Goal: Transaction & Acquisition: Purchase product/service

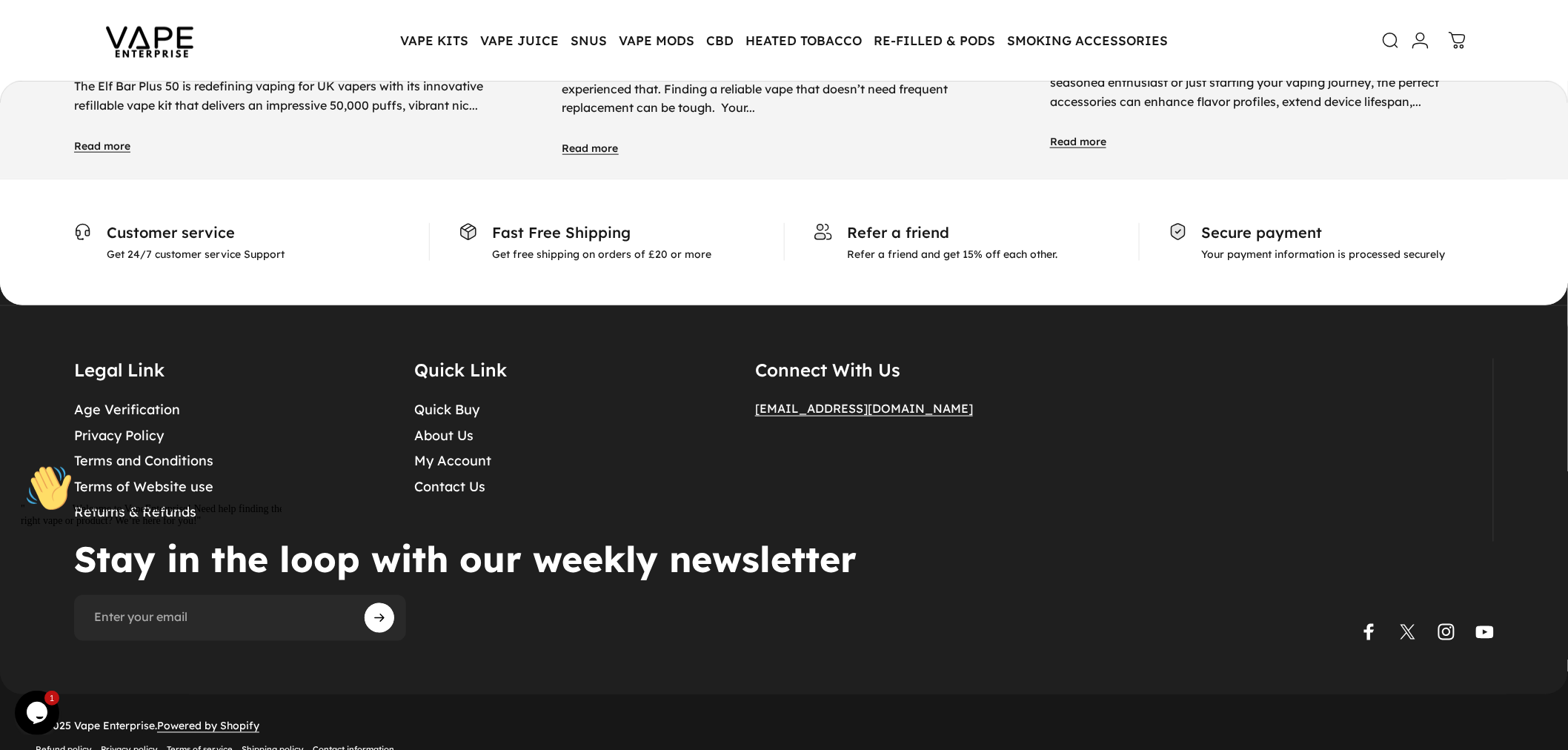
click at [986, 363] on details "Connect With Us admin@vapeenterprise.co.uk" at bounding box center [921, 450] width 333 height 183
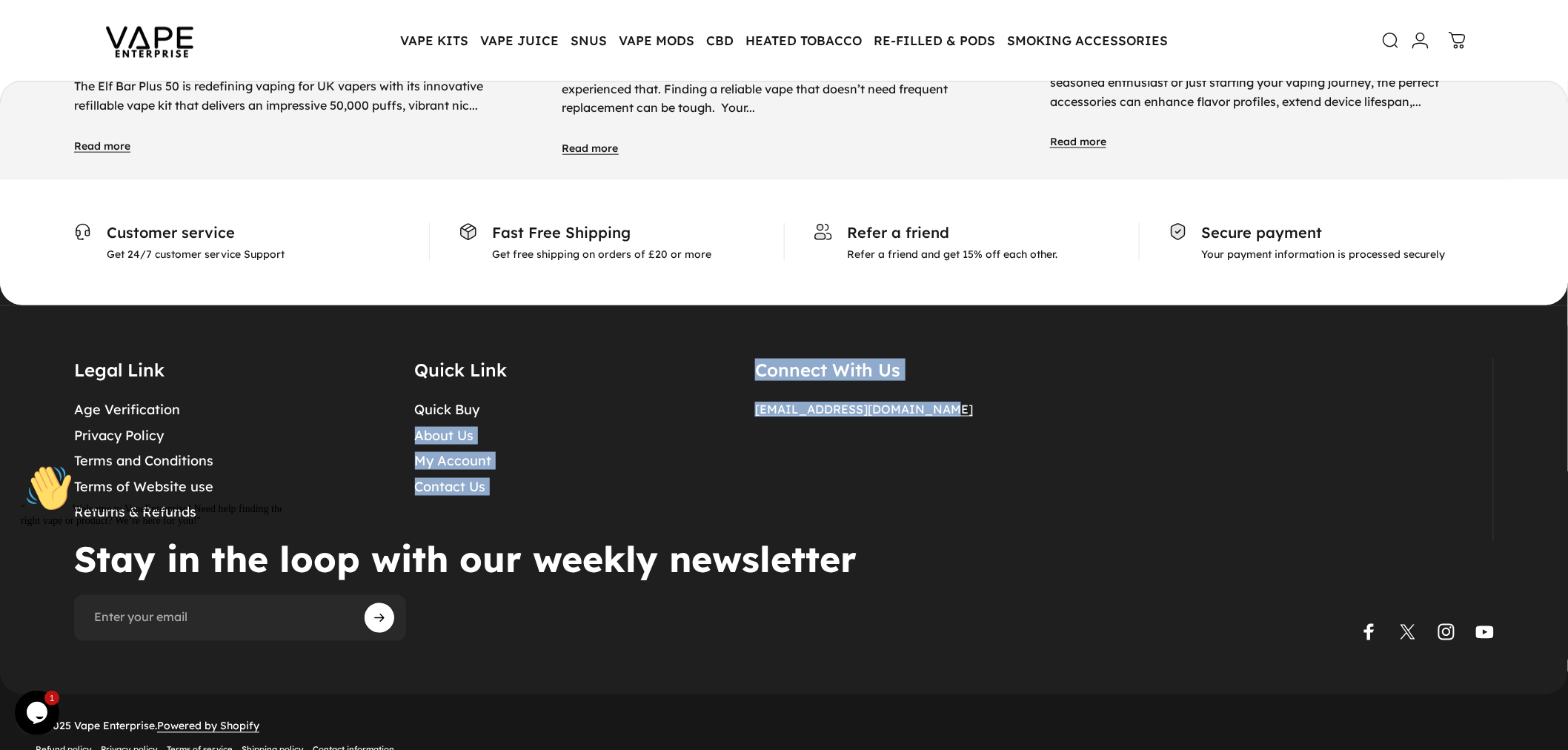
drag, startPoint x: 985, startPoint y: 382, endPoint x: 697, endPoint y: 370, distance: 288.2
click at [698, 371] on div "Legal Link Age Verification Privacy Policy Terms and Conditions Terms of Websit…" at bounding box center [783, 450] width 1419 height 183
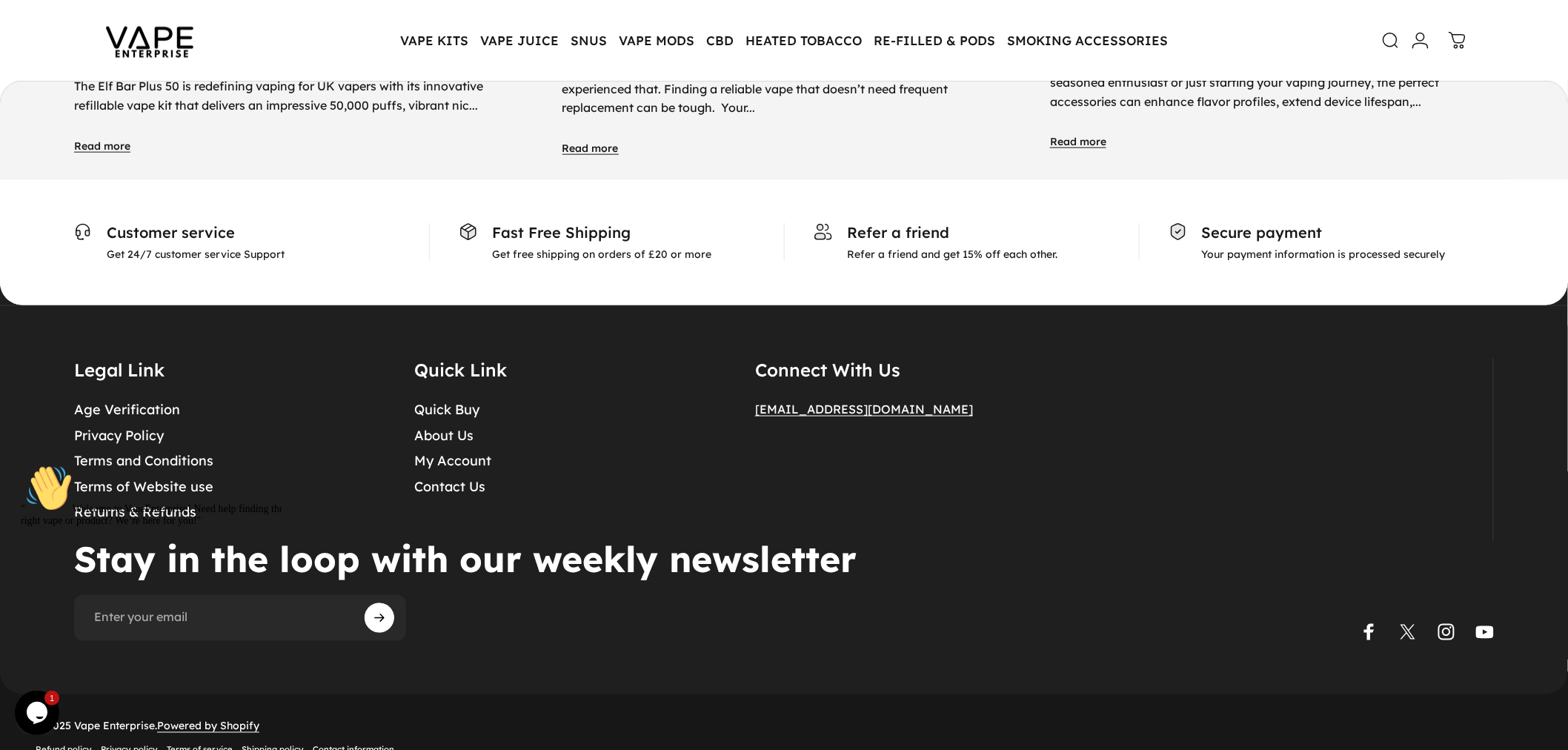
click at [808, 402] on div "[EMAIL_ADDRESS][DOMAIN_NAME]" at bounding box center [921, 416] width 333 height 41
drag, startPoint x: 724, startPoint y: 380, endPoint x: 974, endPoint y: 403, distance: 251.1
click at [974, 403] on div "Legal Link Age Verification Privacy Policy Terms and Conditions Terms of Websit…" at bounding box center [783, 450] width 1419 height 183
click at [974, 403] on div "[EMAIL_ADDRESS][DOMAIN_NAME]" at bounding box center [921, 416] width 333 height 41
drag, startPoint x: 964, startPoint y: 382, endPoint x: 752, endPoint y: 381, distance: 212.0
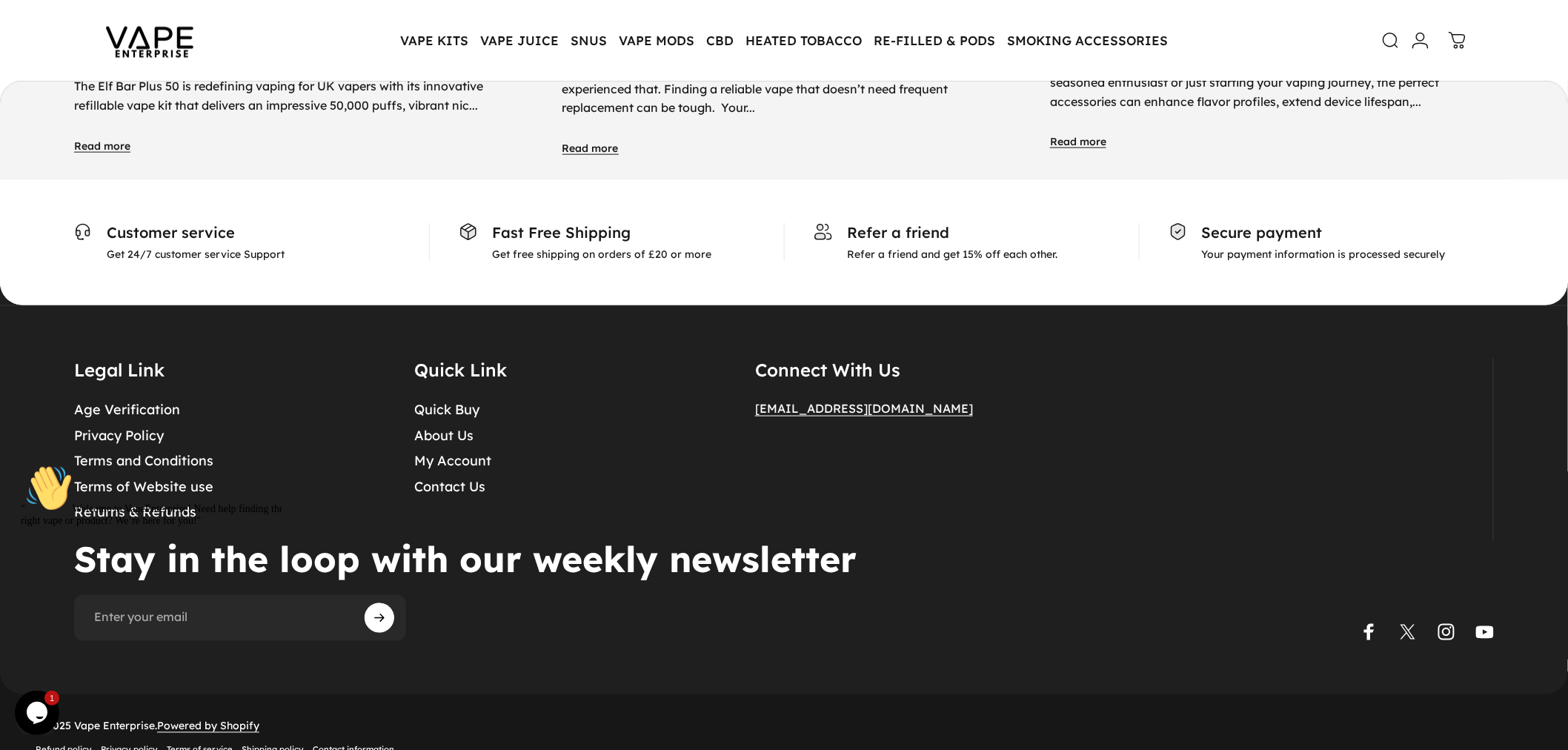
click at [752, 381] on div "Legal Link Age Verification Privacy Policy Terms and Conditions Terms of Websit…" at bounding box center [783, 450] width 1419 height 183
copy span "[EMAIL_ADDRESS][DOMAIN_NAME]"
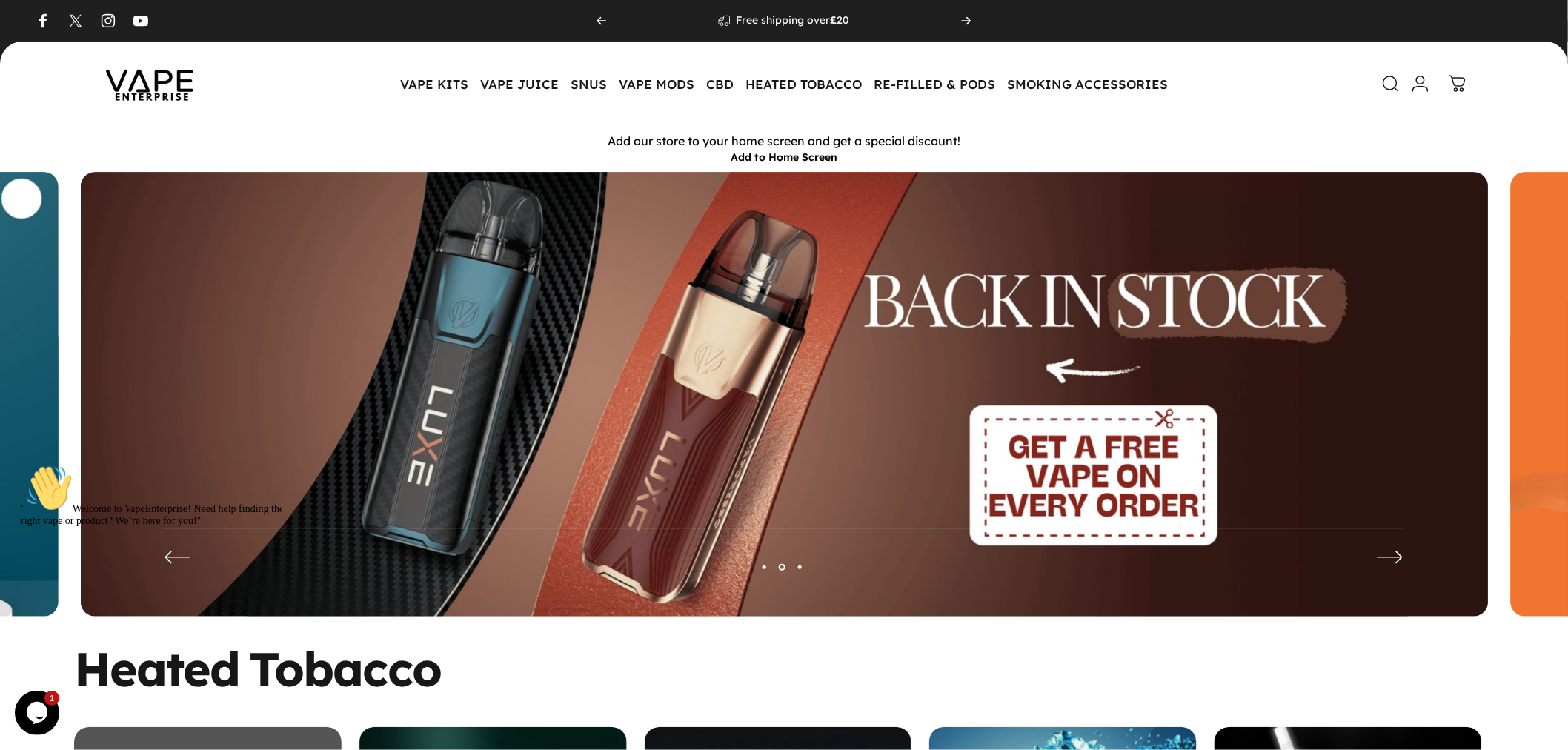
click at [960, 18] on icon "Next" at bounding box center [966, 21] width 12 height 12
click at [804, 19] on p "Elux nic Salt multibuy 5 for £10 Buy Now" at bounding box center [792, 20] width 205 height 13
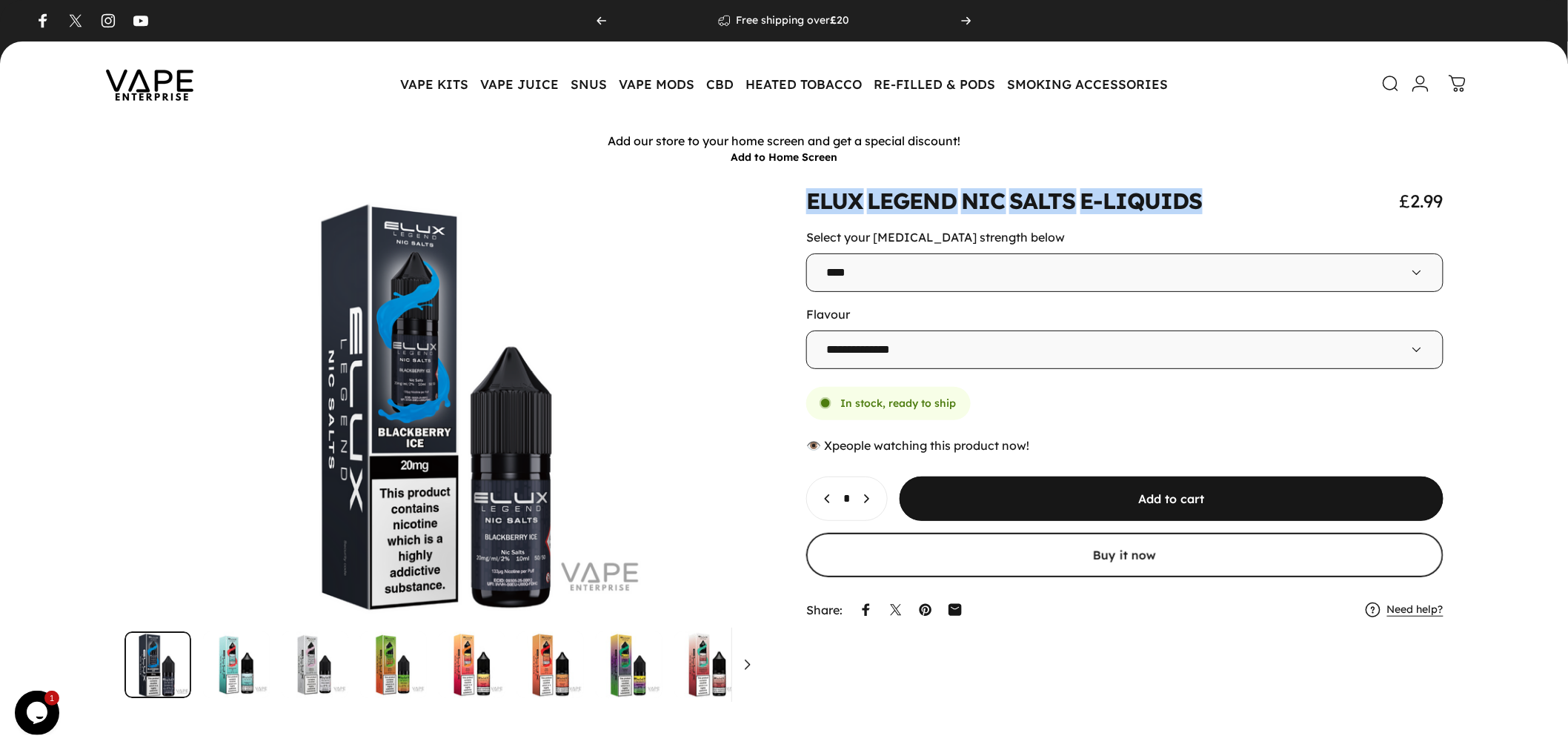
drag, startPoint x: 803, startPoint y: 194, endPoint x: 1242, endPoint y: 202, distance: 439.1
click at [1242, 202] on div at bounding box center [784, 443] width 1497 height 508
copy split-words "ELUX LEGEND NIC SALTS E-LIQUIDS"
click at [1384, 87] on icon at bounding box center [1391, 84] width 18 height 18
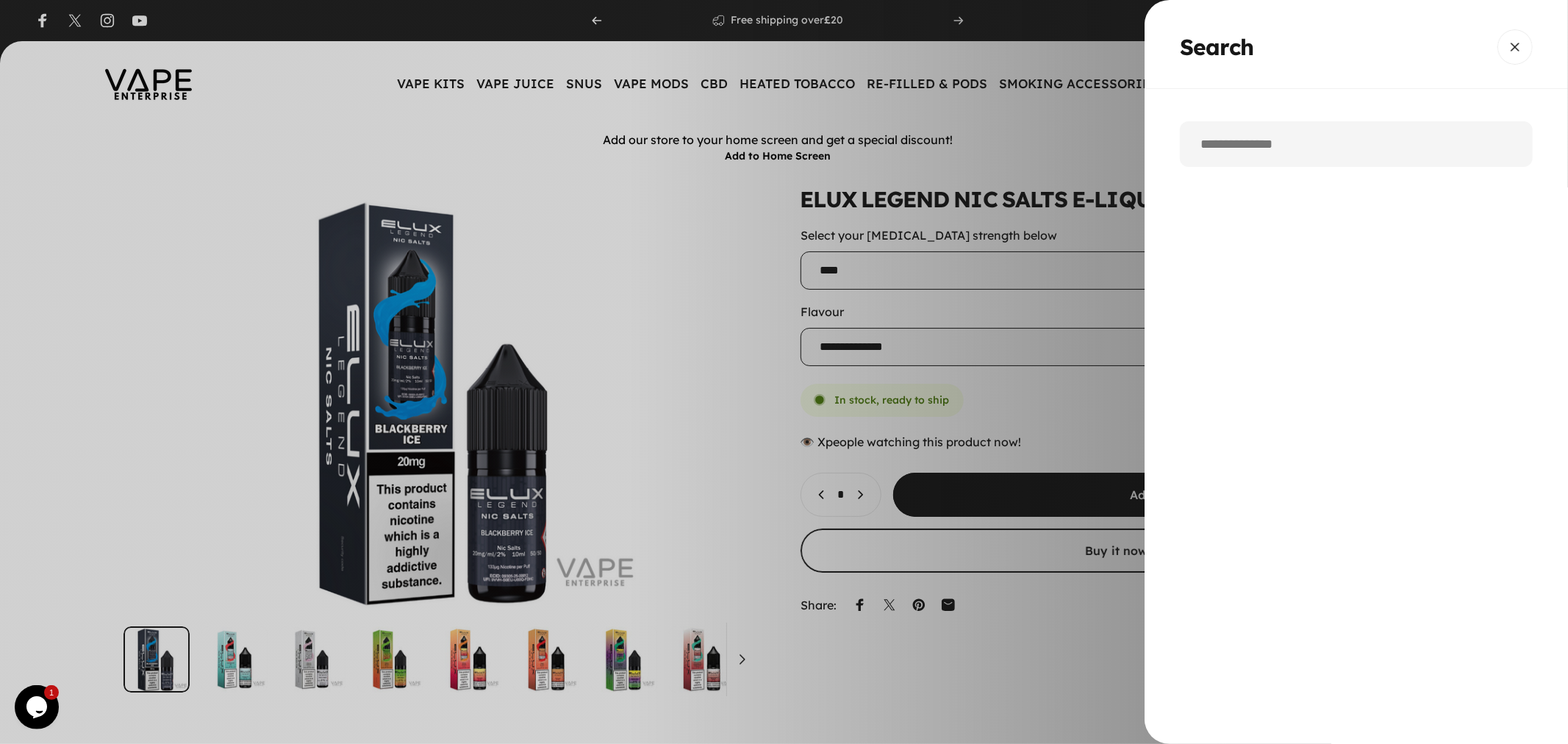
click at [1320, 127] on input "Search" at bounding box center [1356, 144] width 353 height 45
paste input "**********"
type input "**********"
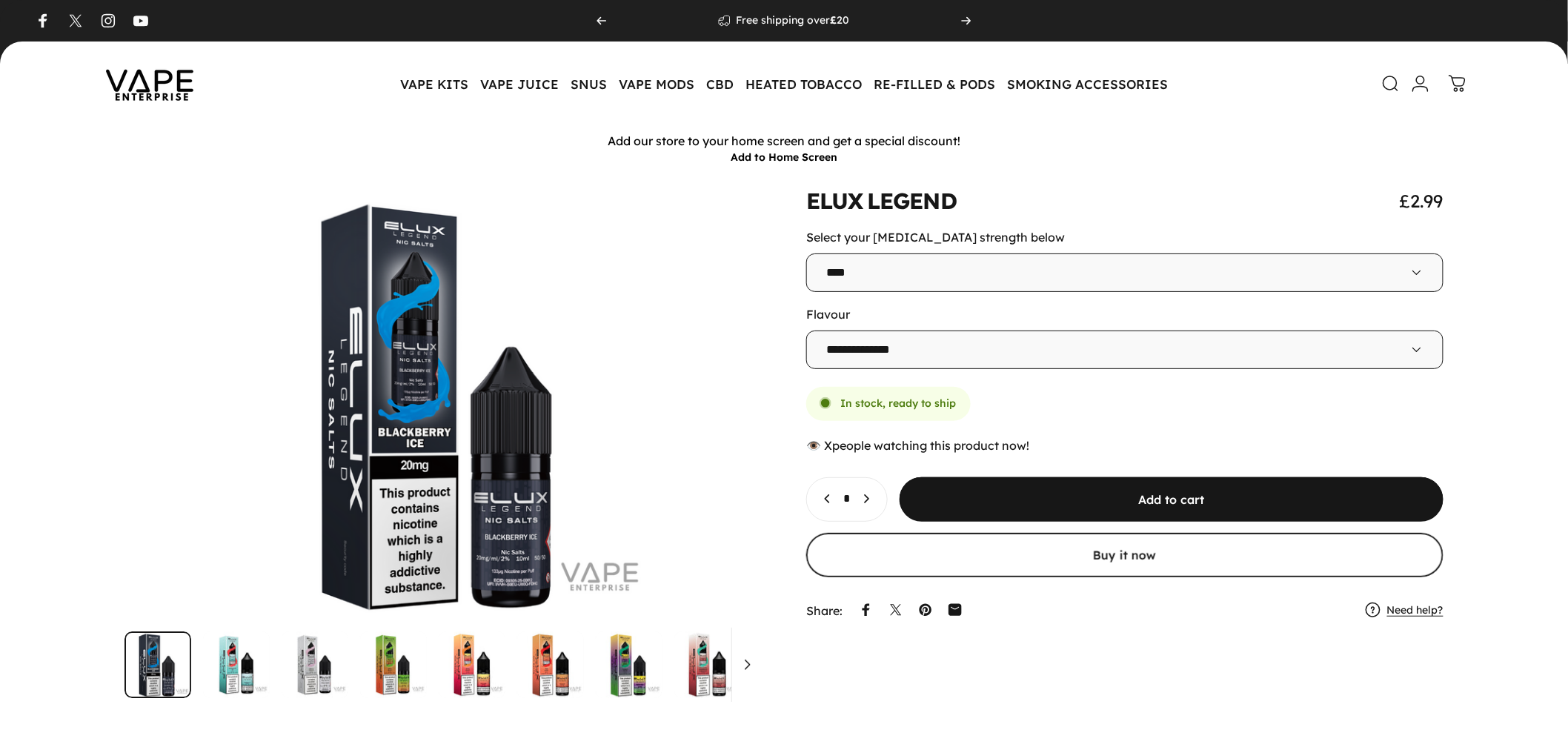
click at [912, 205] on animate-element "LEGEND" at bounding box center [912, 200] width 89 height 22
